Goal: Information Seeking & Learning: Learn about a topic

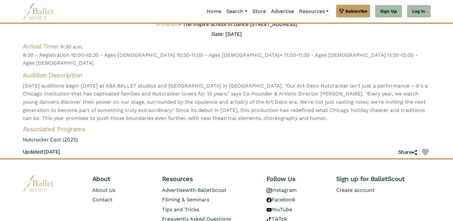
scroll to position [121, 0]
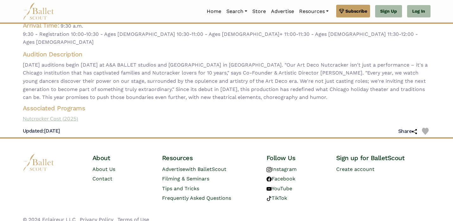
click at [64, 115] on link "Nutcracker Cast (2025)" at bounding box center [227, 119] width 418 height 8
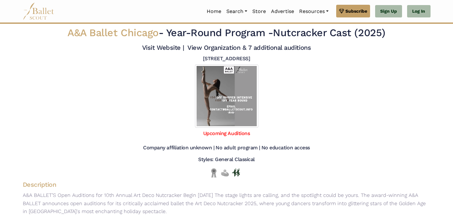
click at [32, 16] on img at bounding box center [39, 11] width 32 height 17
click at [215, 132] on link "Upcoming Auditions" at bounding box center [226, 133] width 47 height 6
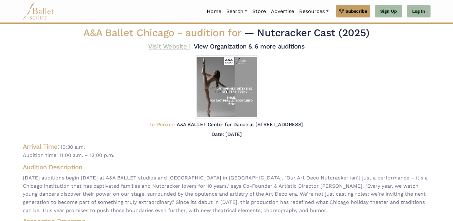
click at [173, 48] on link "Visit Website |" at bounding box center [169, 46] width 42 height 8
